Goal: Task Accomplishment & Management: Use online tool/utility

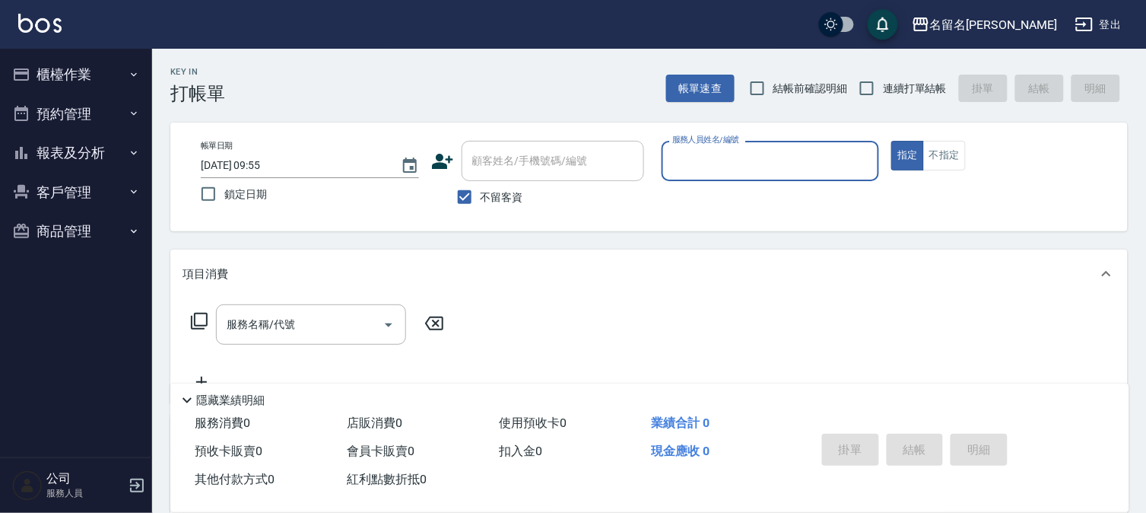
type input "7"
type button "true"
type input "陳怡伶-7"
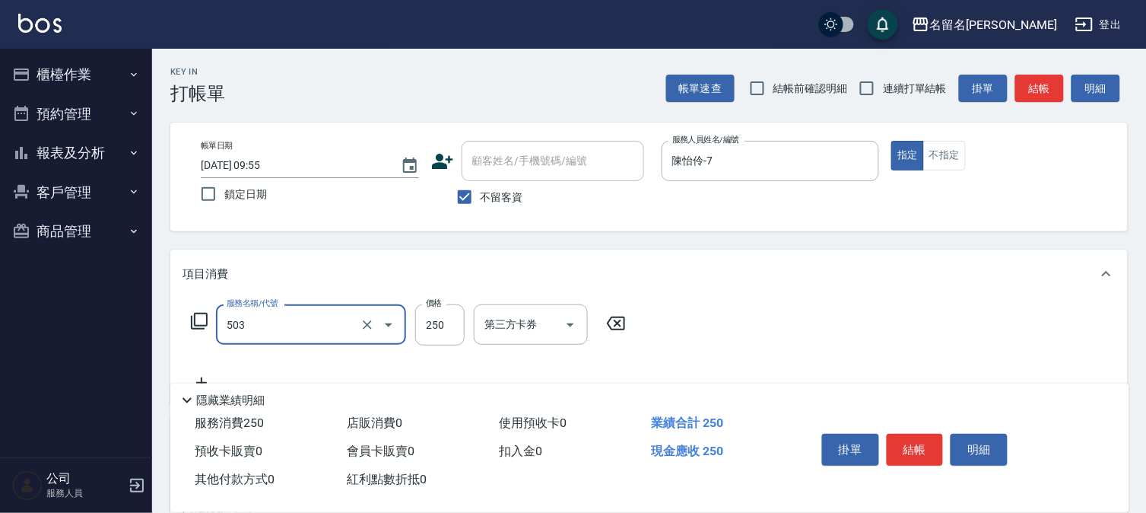
type input "指定洗髮(503)"
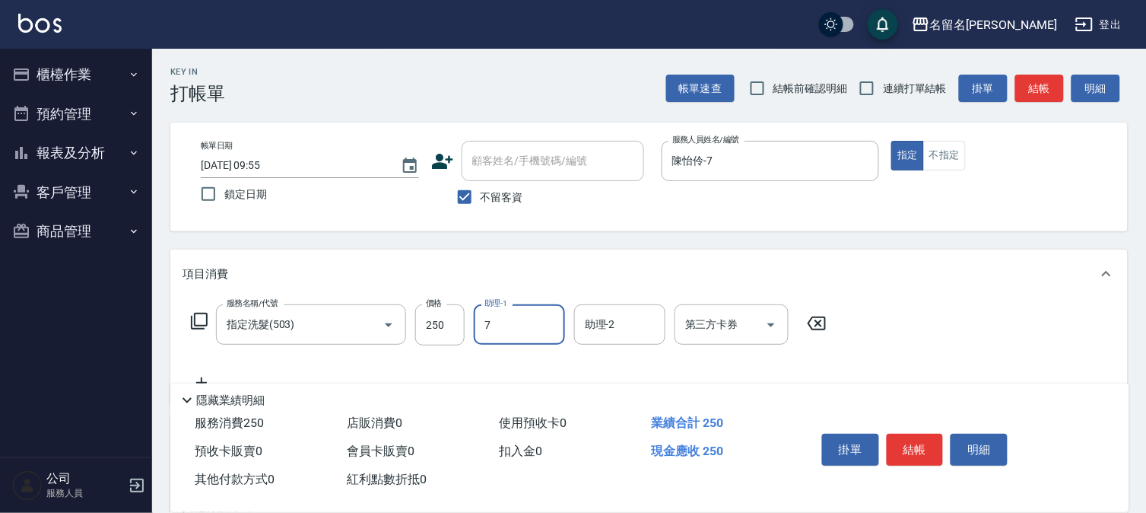
type input "陳怡伶-7"
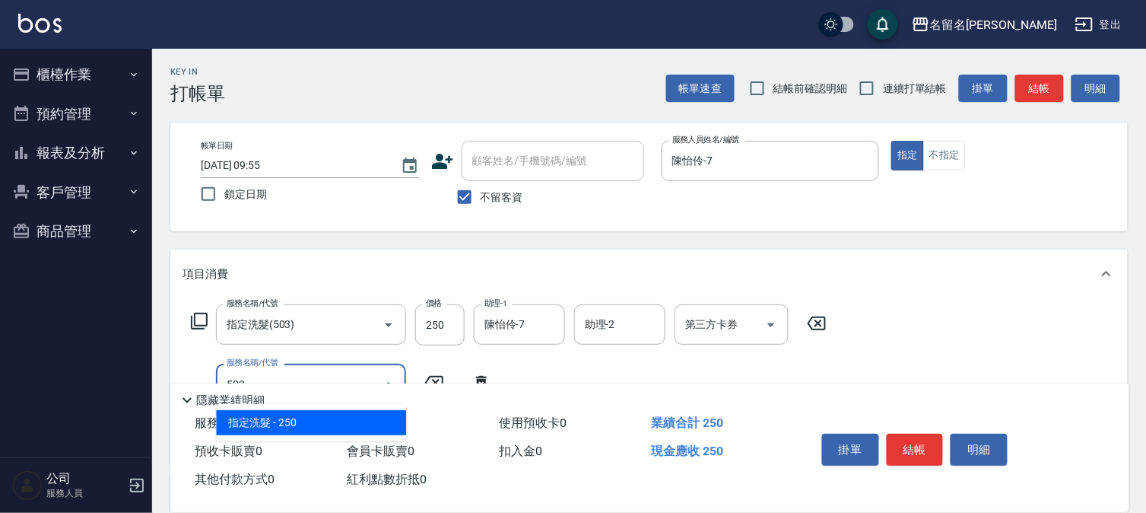
type input "指定洗髮(503)"
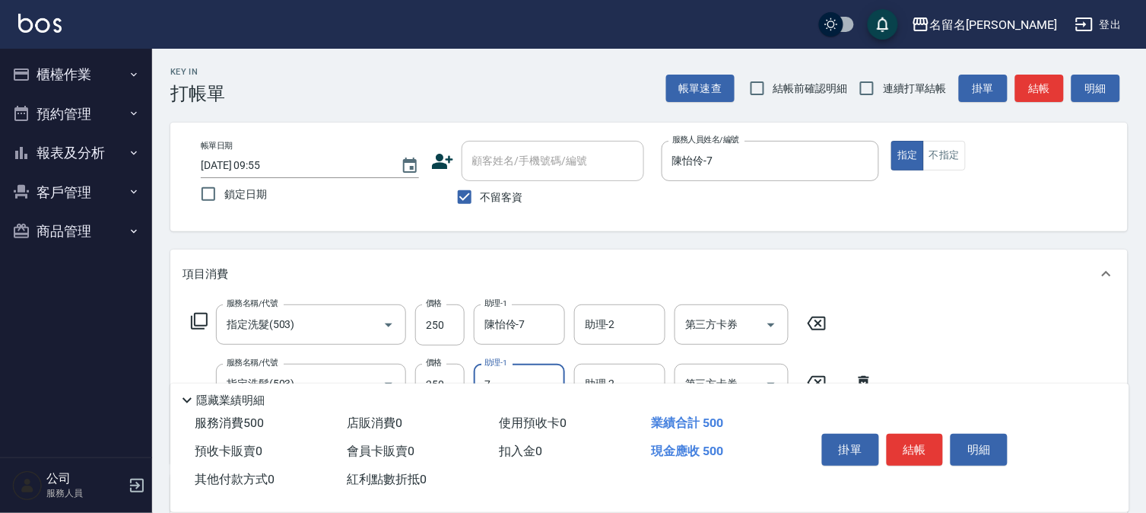
type input "陳怡伶-7"
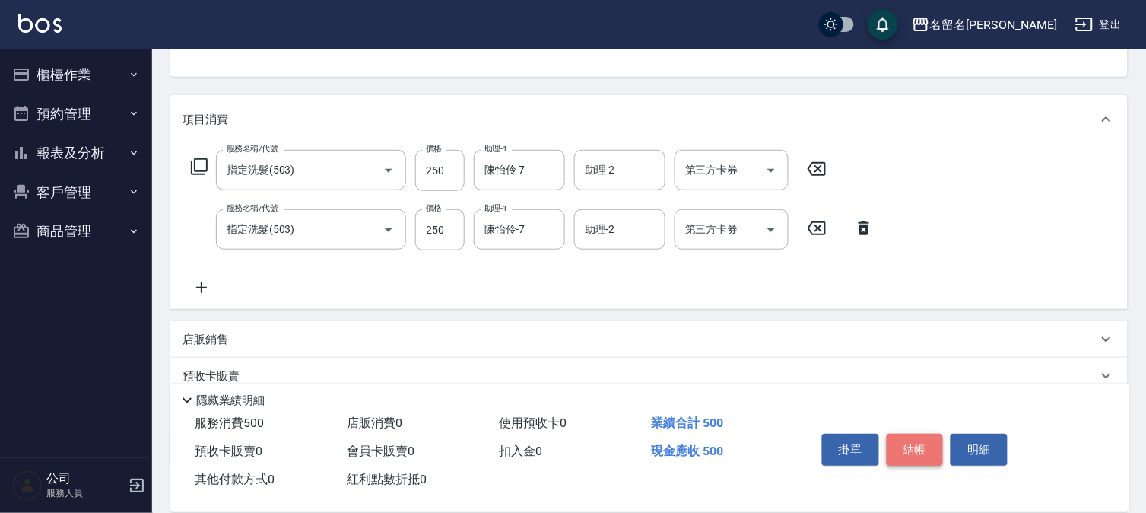
click at [926, 438] on button "結帳" at bounding box center [915, 450] width 57 height 32
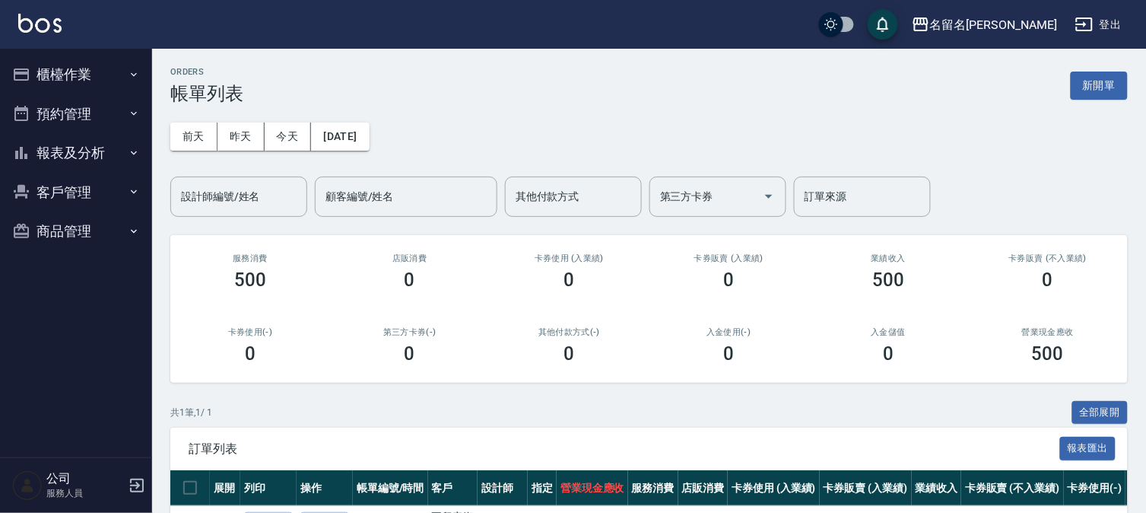
click at [50, 79] on button "櫃檯作業" at bounding box center [76, 75] width 140 height 40
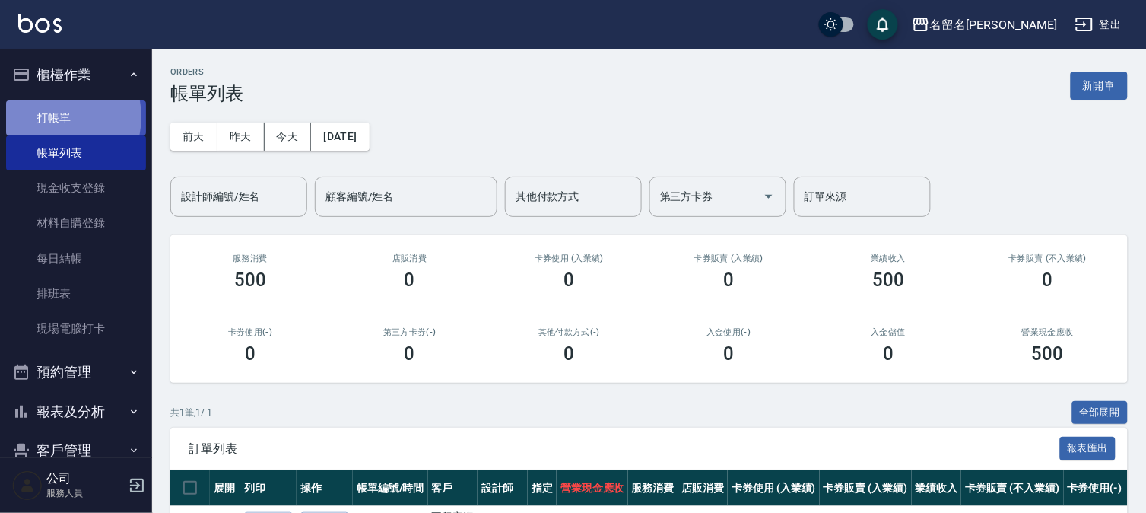
click at [53, 116] on link "打帳單" at bounding box center [76, 117] width 140 height 35
